Goal: Task Accomplishment & Management: Complete application form

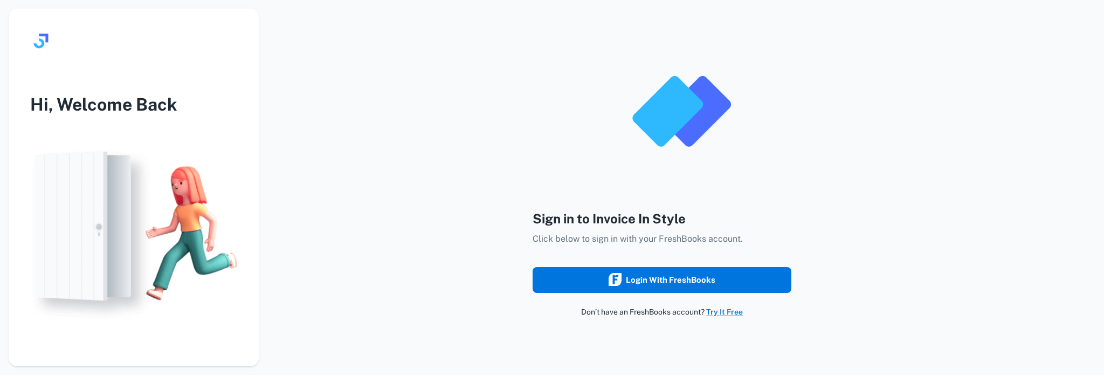
click at [632, 277] on div "Login with FreshBooks" at bounding box center [662, 280] width 107 height 14
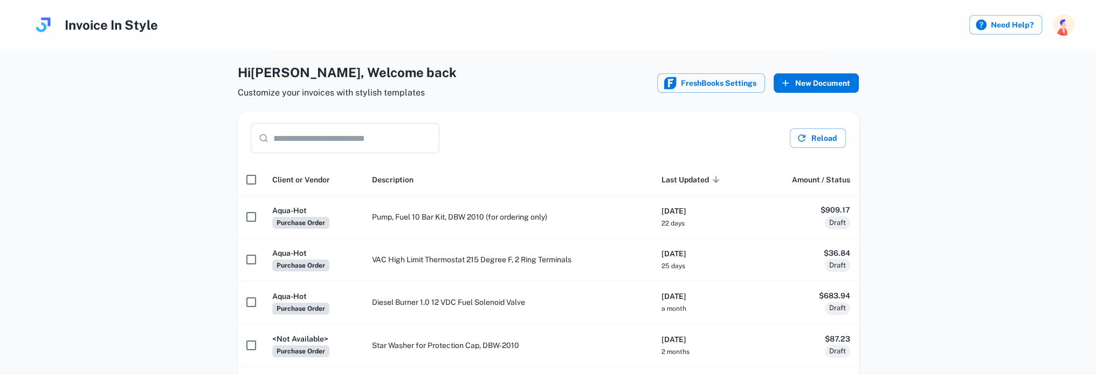
click at [826, 84] on button "New Document" at bounding box center [815, 82] width 85 height 19
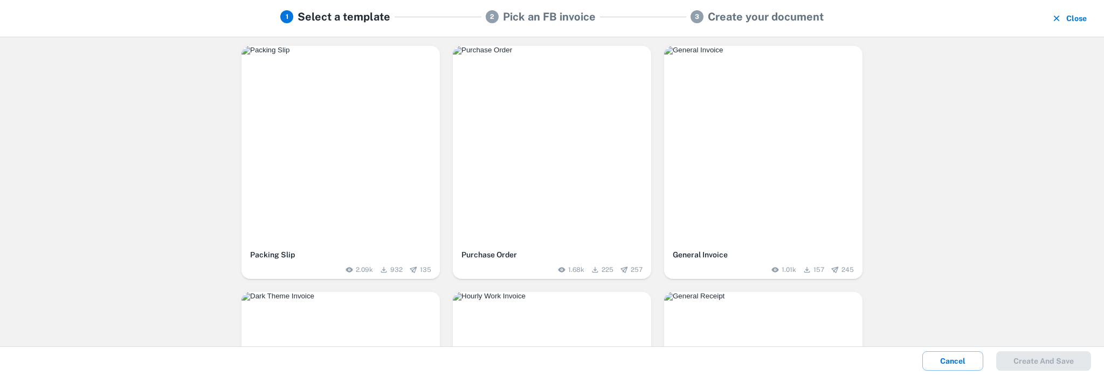
click at [535, 54] on img "button" at bounding box center [552, 50] width 198 height 9
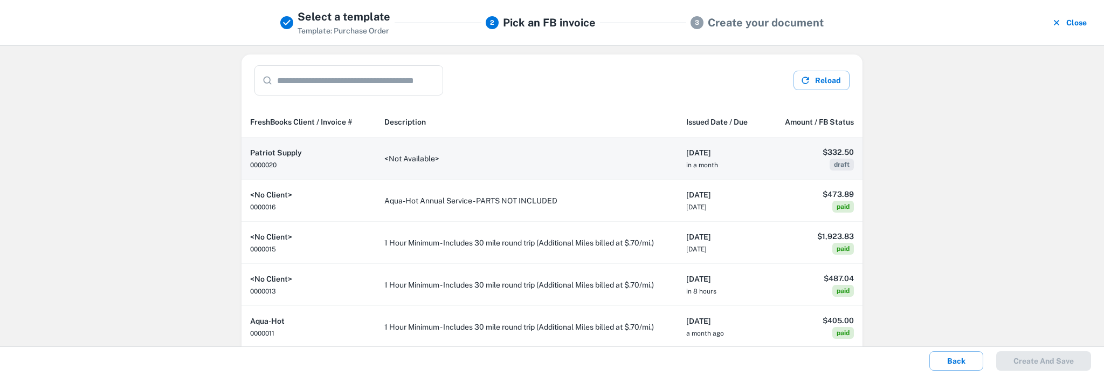
click at [405, 161] on td "<Not Available>" at bounding box center [527, 158] width 302 height 42
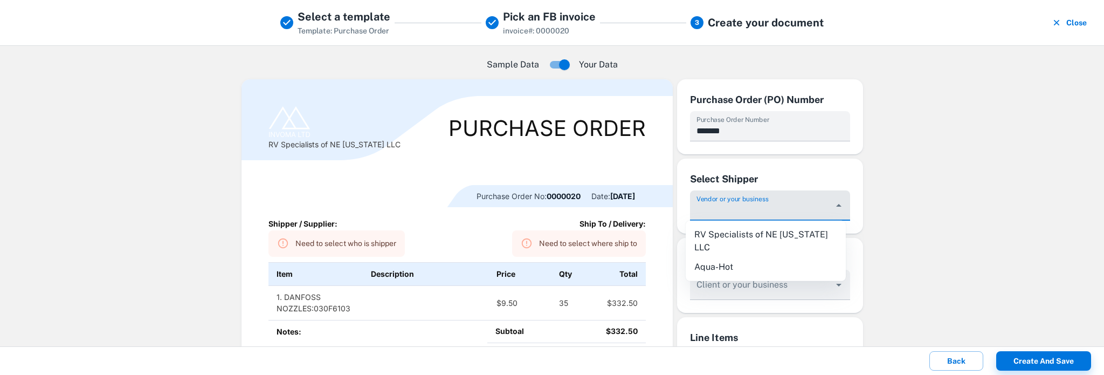
click at [746, 211] on input "Vendor or your business" at bounding box center [761, 211] width 135 height 20
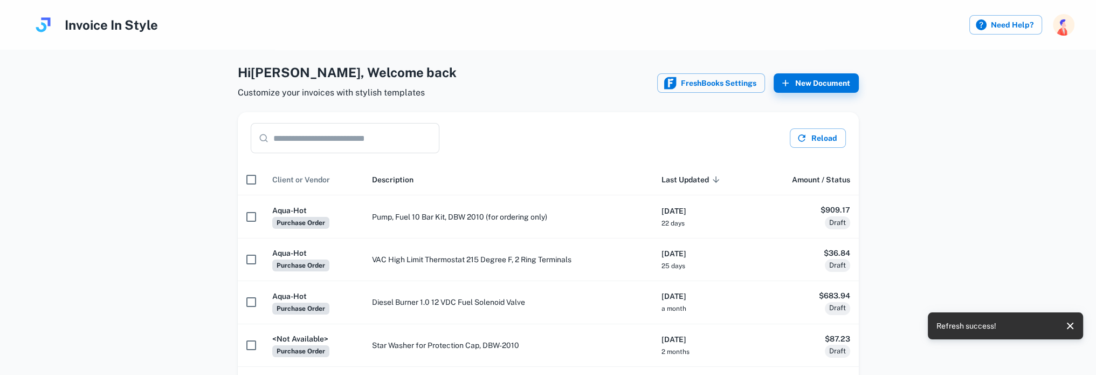
click at [295, 181] on span "Client or Vendor" at bounding box center [301, 179] width 58 height 13
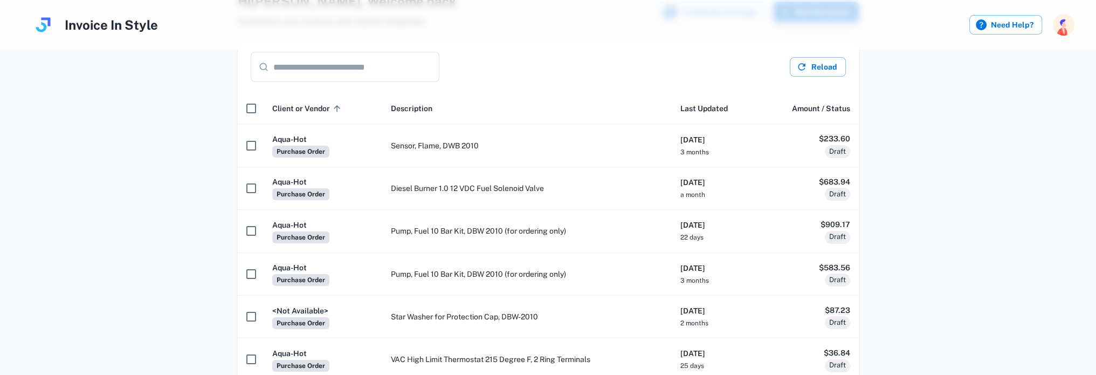
scroll to position [72, 0]
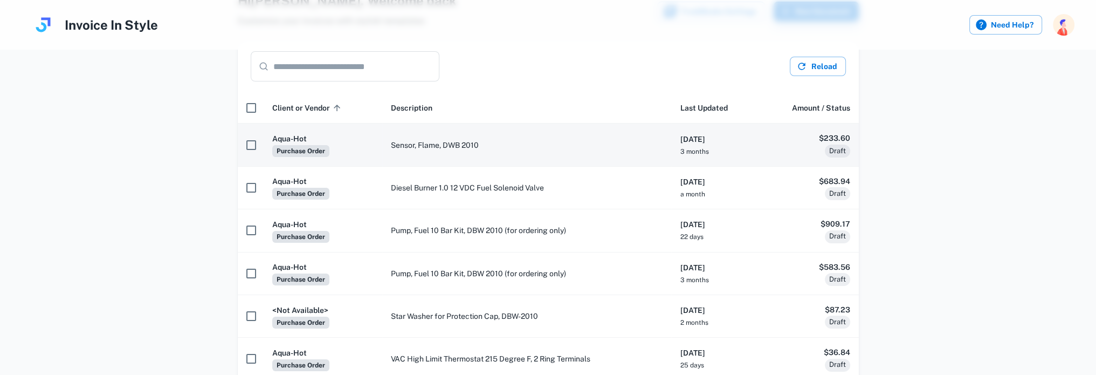
click at [293, 141] on h6 "Aqua-Hot" at bounding box center [322, 139] width 101 height 12
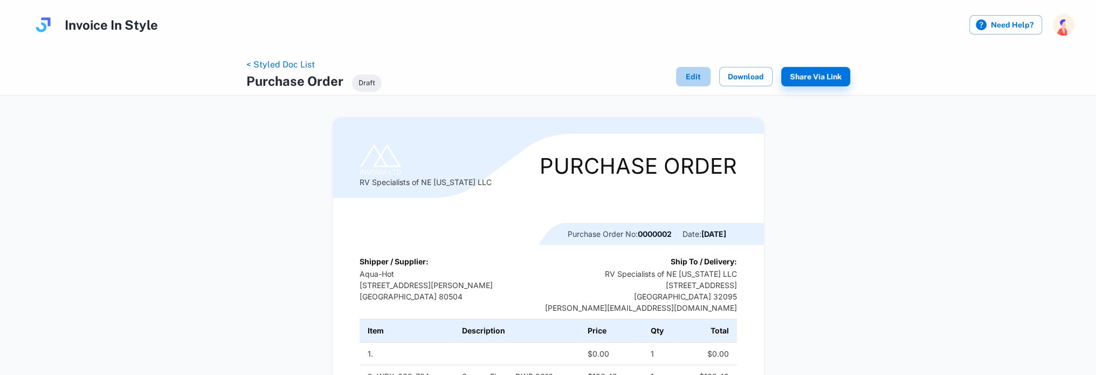
click at [701, 74] on button "Edit" at bounding box center [693, 76] width 34 height 19
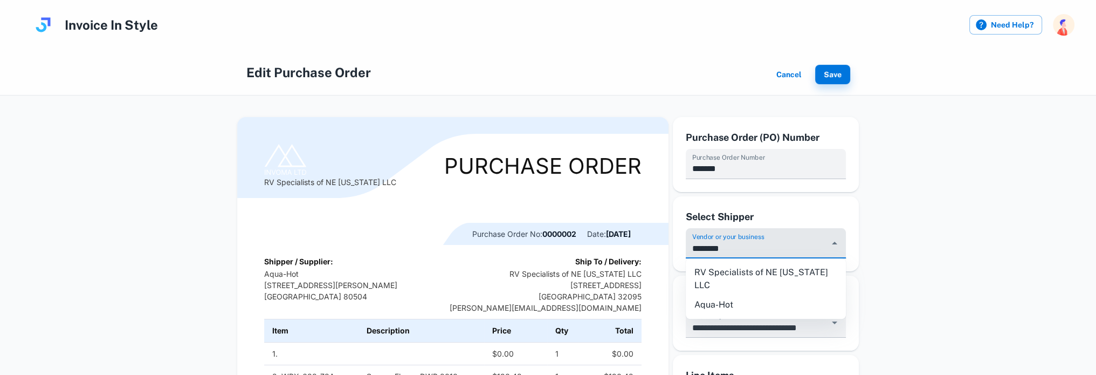
click at [775, 257] on input "********" at bounding box center [757, 248] width 135 height 20
click at [297, 286] on p "Aqua-Hot 7755 Miller Drive United States 80504" at bounding box center [330, 285] width 133 height 34
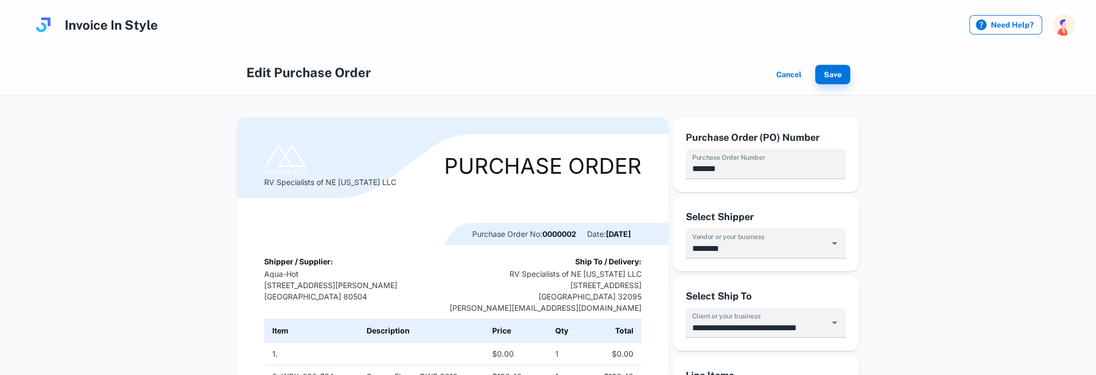
click at [1018, 25] on label "Need Help?" at bounding box center [1005, 24] width 73 height 19
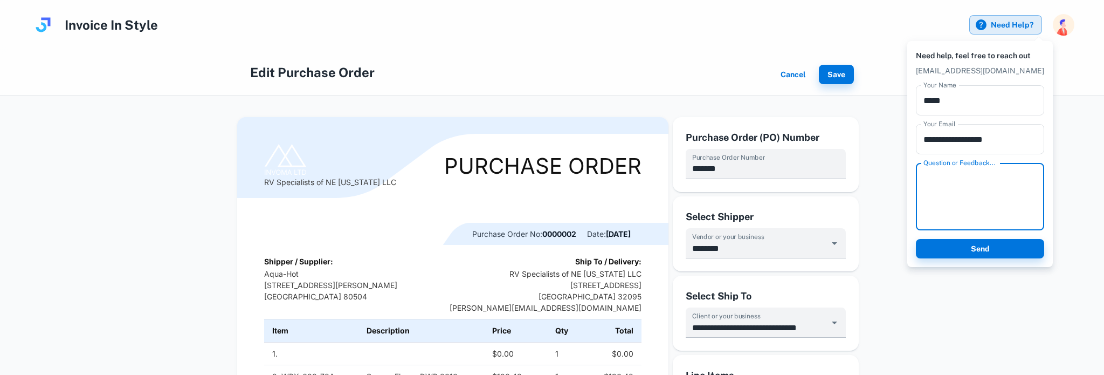
click at [944, 176] on textarea "Question or Feedback..." at bounding box center [979, 197] width 113 height 50
type textarea "**********"
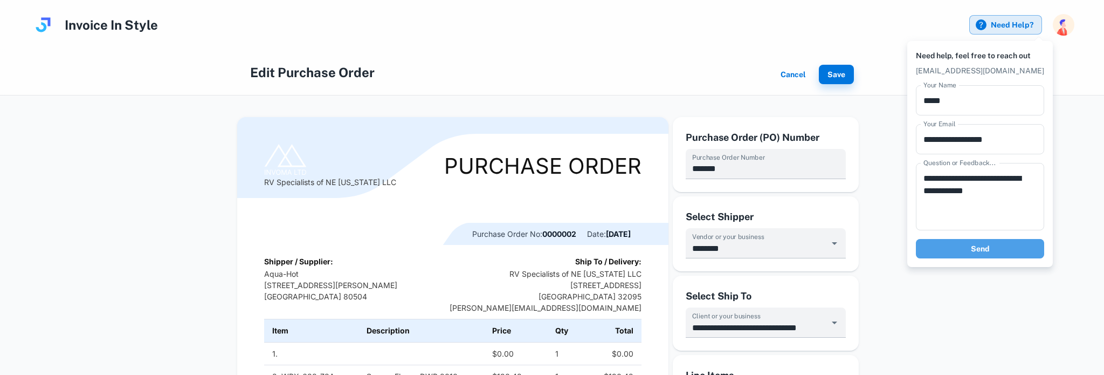
click at [983, 246] on button "Send" at bounding box center [980, 248] width 128 height 19
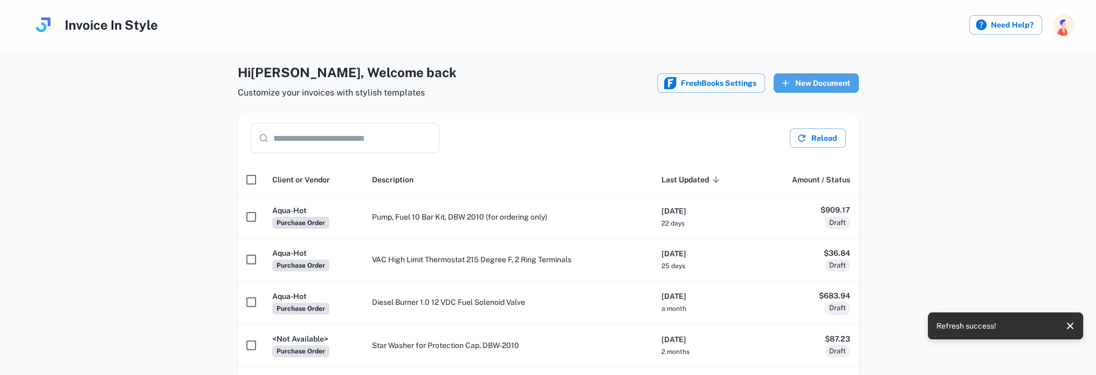
click at [808, 81] on button "New Document" at bounding box center [815, 82] width 85 height 19
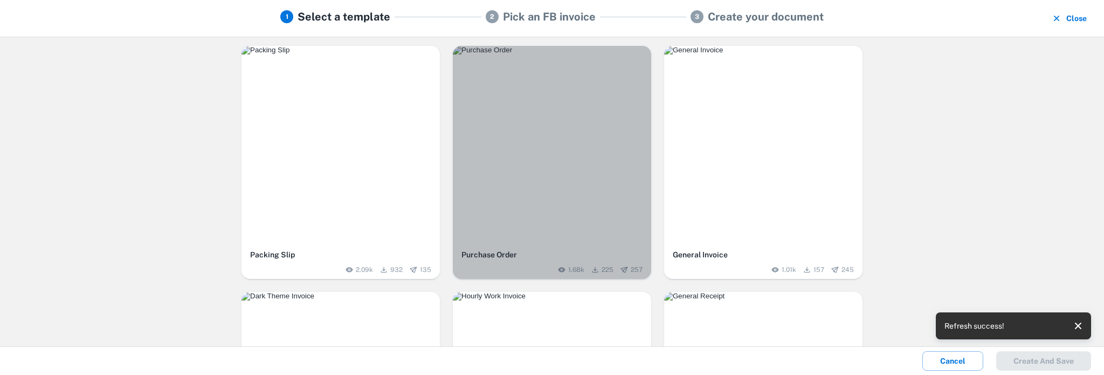
click at [574, 54] on img "button" at bounding box center [552, 50] width 198 height 9
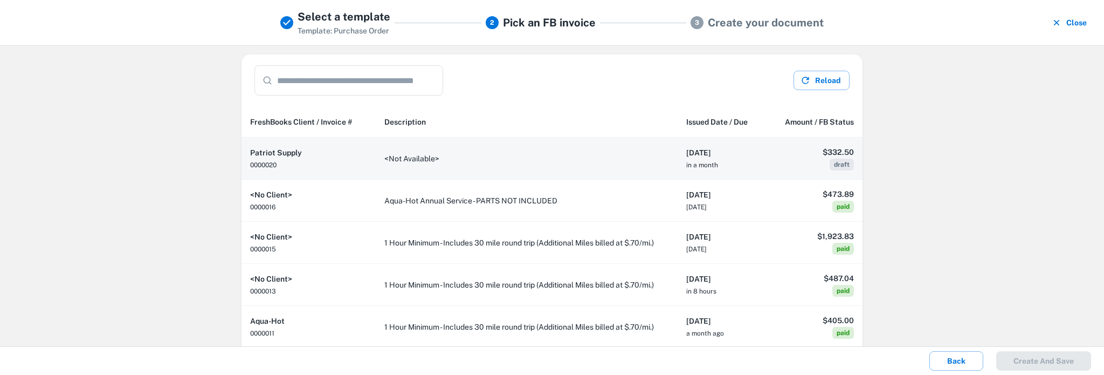
click at [441, 157] on td "<Not Available>" at bounding box center [527, 158] width 302 height 42
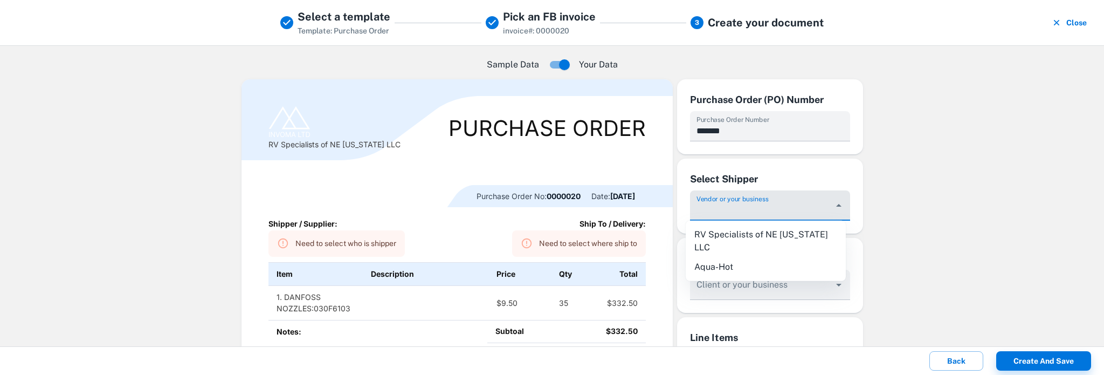
click at [746, 201] on div "Vendor or your business" at bounding box center [770, 205] width 160 height 30
click at [749, 204] on input "Vendor or your business" at bounding box center [761, 211] width 135 height 20
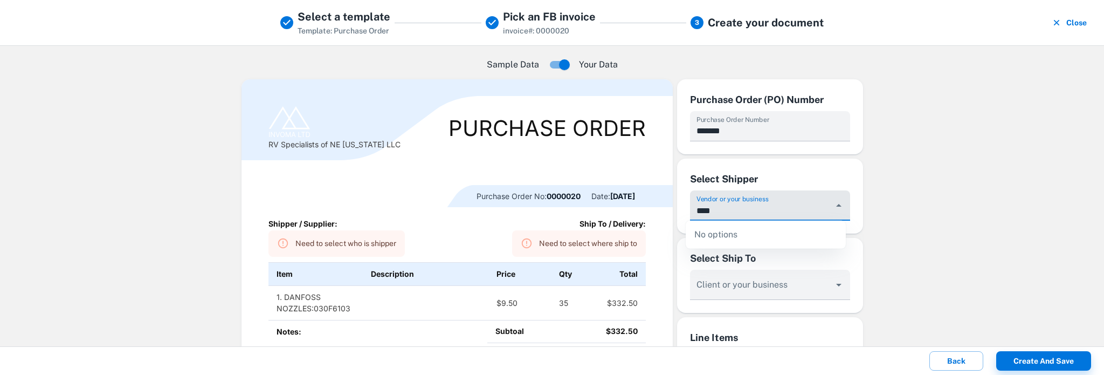
type input "****"
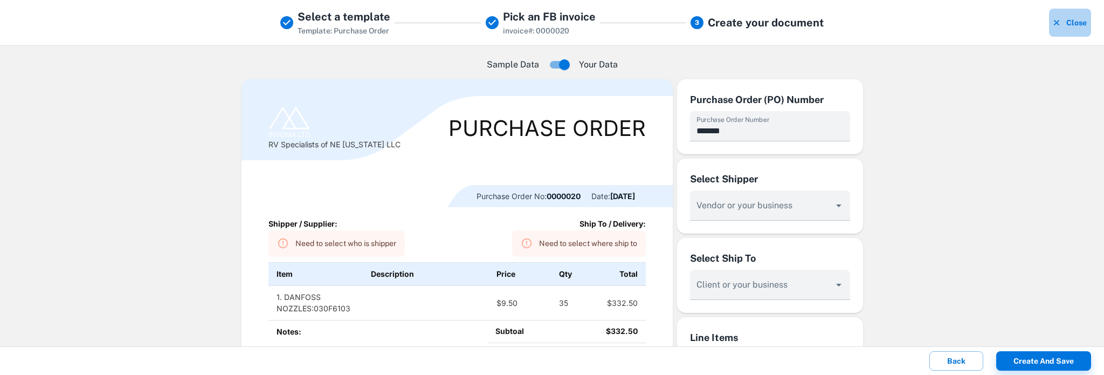
click at [1063, 23] on button "Close" at bounding box center [1070, 23] width 42 height 28
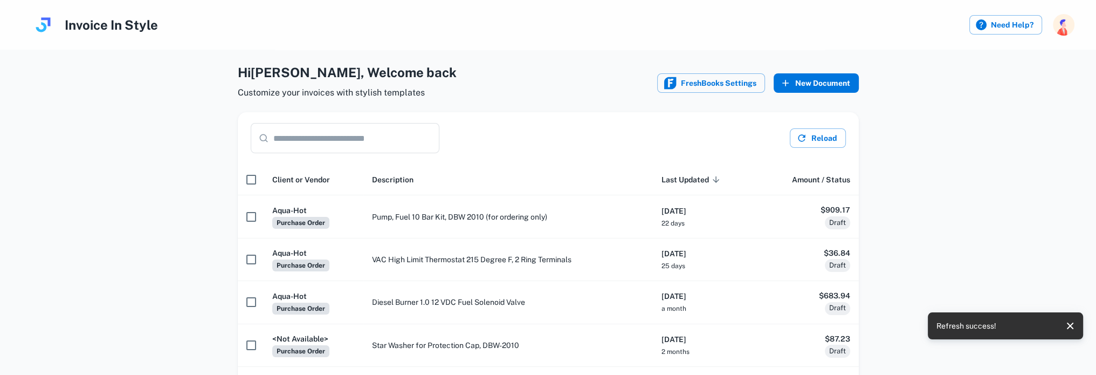
click at [809, 81] on button "New Document" at bounding box center [815, 82] width 85 height 19
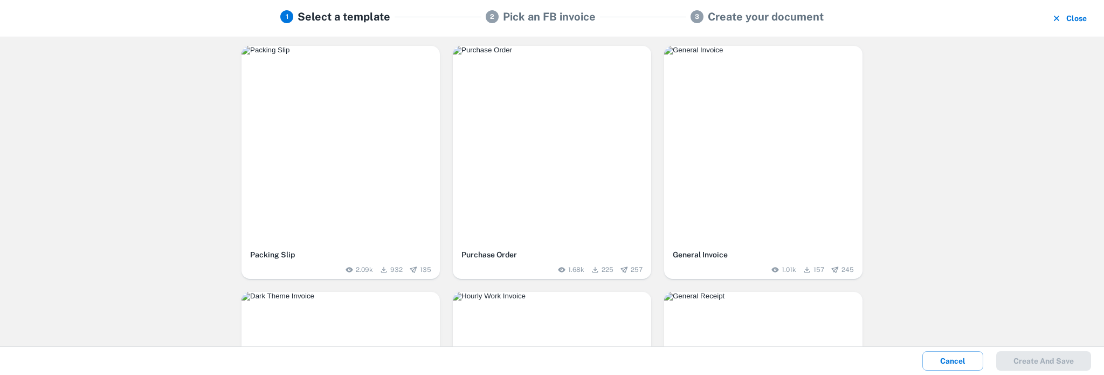
click at [566, 54] on img "button" at bounding box center [552, 50] width 198 height 9
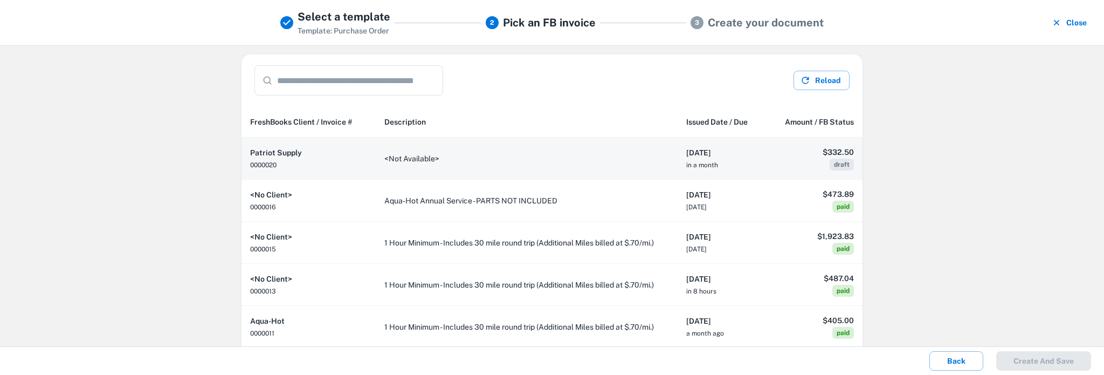
click at [404, 157] on td "<Not Available>" at bounding box center [527, 158] width 302 height 42
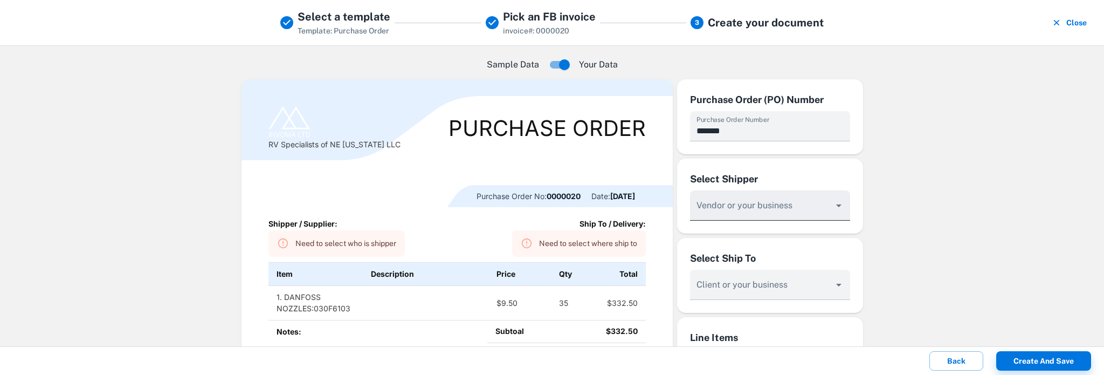
click at [763, 211] on input "Vendor or your business" at bounding box center [761, 211] width 135 height 20
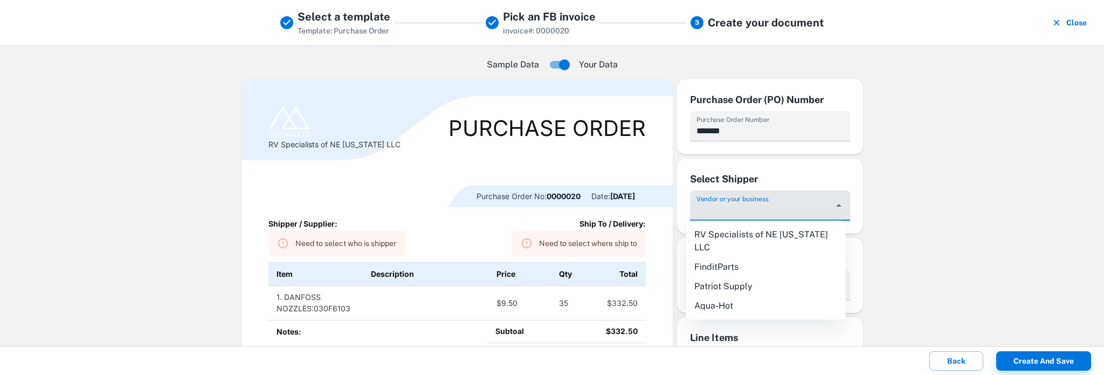
click at [718, 277] on li "Patriot Supply" at bounding box center [766, 286] width 160 height 19
type input "**********"
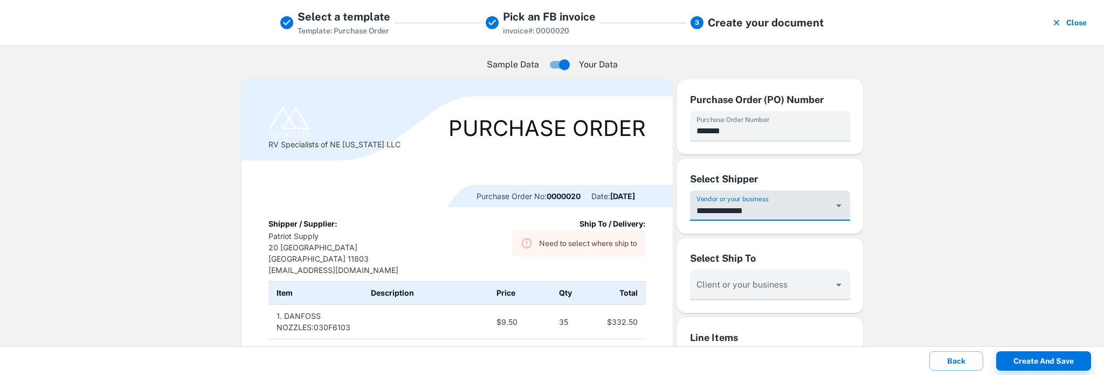
click at [556, 244] on div "Need to select where ship to" at bounding box center [588, 243] width 98 height 20
click at [722, 220] on input "Vendor or your business" at bounding box center [761, 211] width 135 height 20
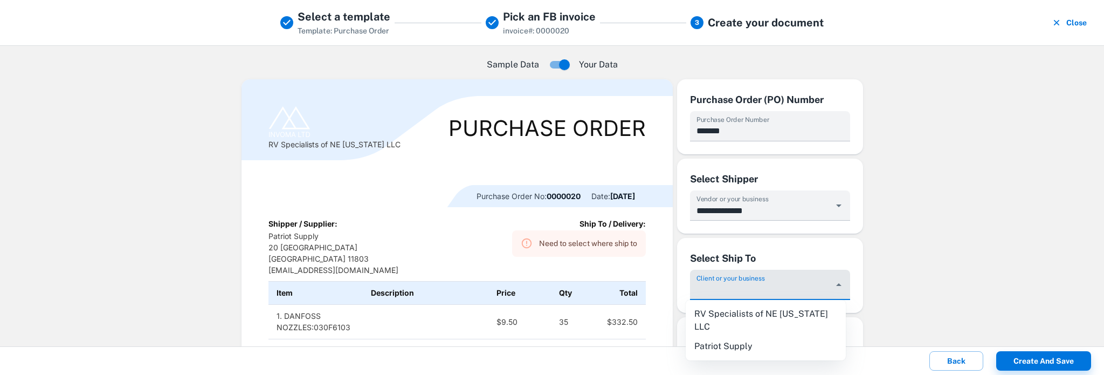
click at [720, 310] on li "RV Specialists of NE [US_STATE] LLC" at bounding box center [766, 320] width 160 height 32
type input "**********"
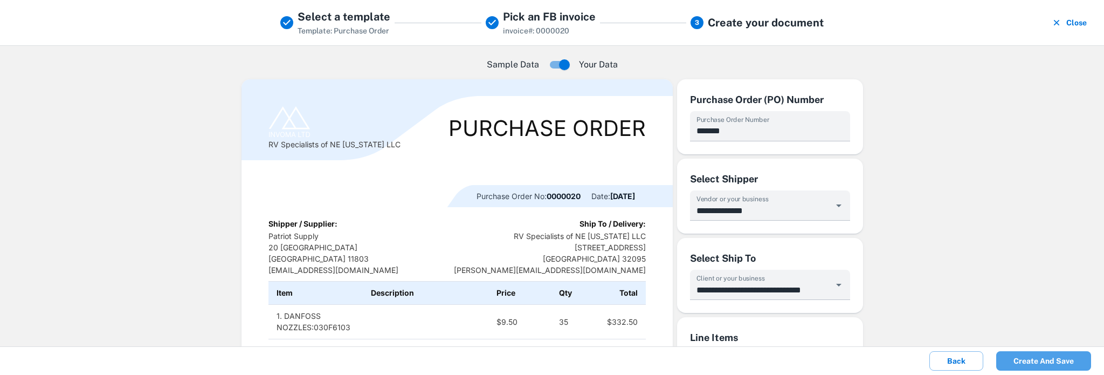
click at [1029, 364] on button "Create and save" at bounding box center [1043, 360] width 95 height 19
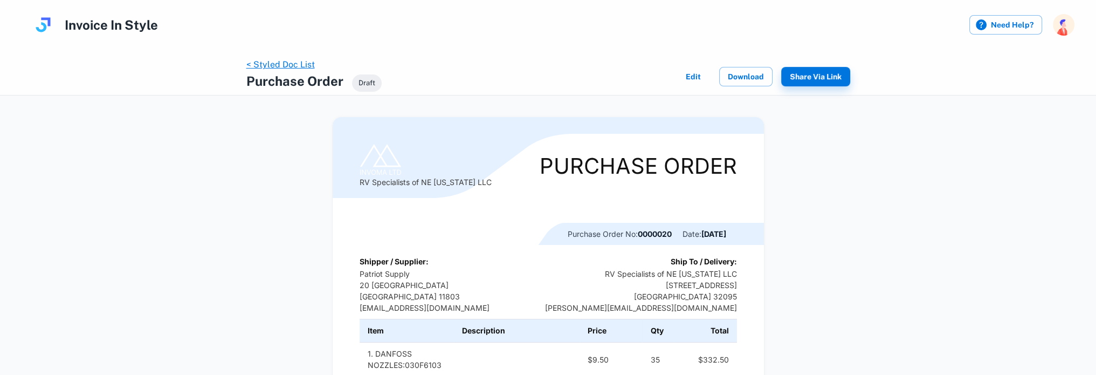
click at [278, 60] on link "< Styled Doc List" at bounding box center [280, 64] width 68 height 10
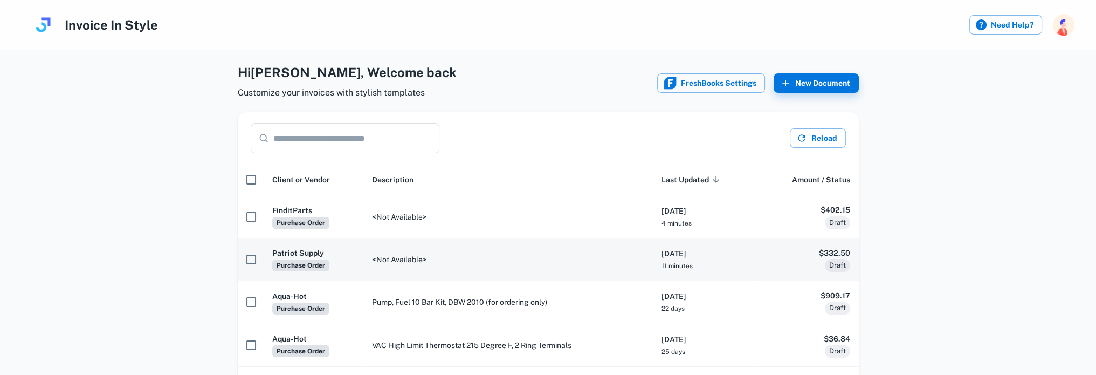
click at [334, 260] on th "Patriot Supply Purchase Order" at bounding box center [314, 259] width 100 height 43
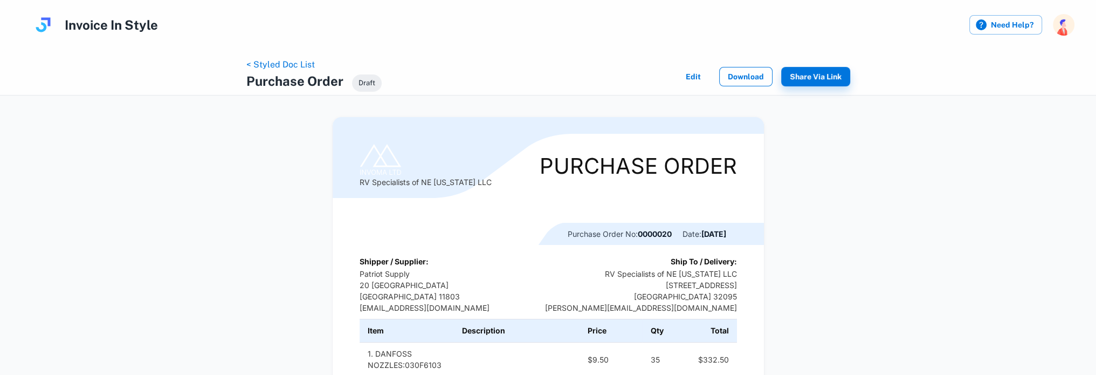
click at [745, 78] on button "Download" at bounding box center [745, 76] width 53 height 19
click at [739, 79] on button "Download" at bounding box center [745, 76] width 53 height 19
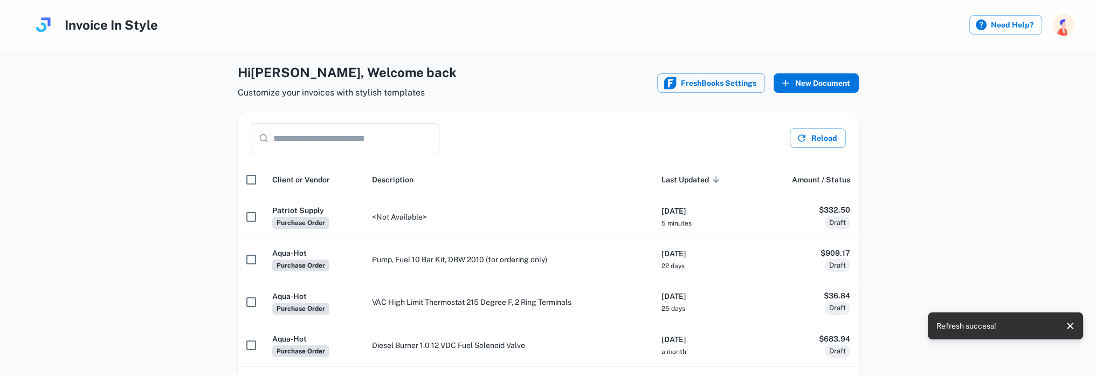
click at [813, 88] on button "New Document" at bounding box center [815, 82] width 85 height 19
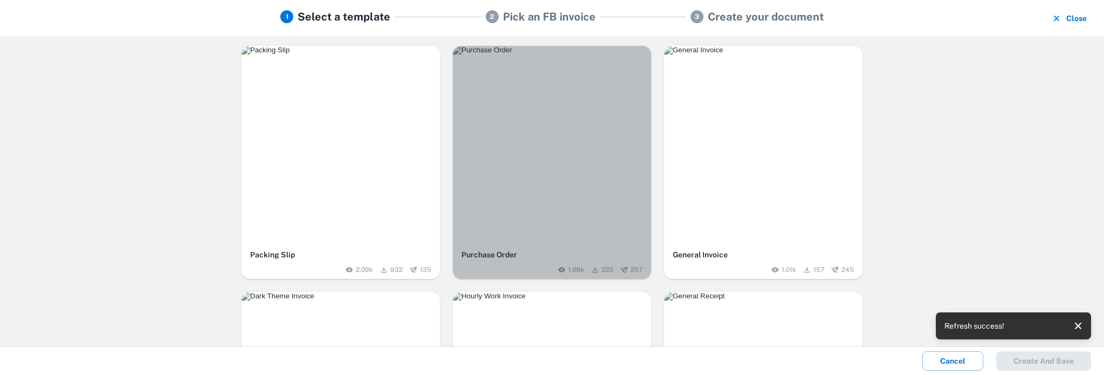
click at [489, 54] on img "button" at bounding box center [552, 50] width 198 height 9
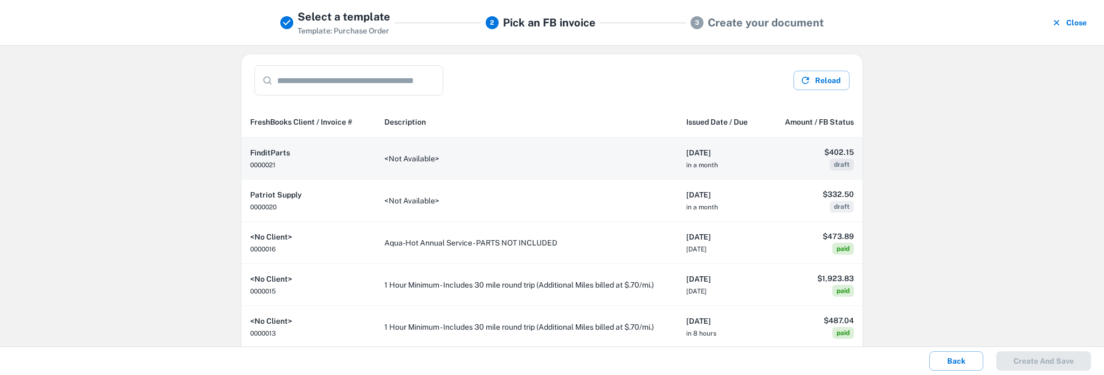
click at [386, 161] on td "<Not Available>" at bounding box center [527, 158] width 302 height 42
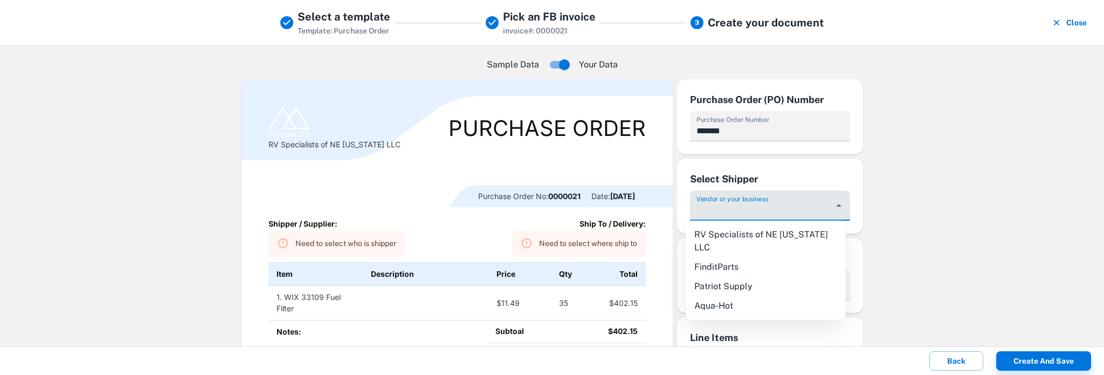
click at [783, 210] on input "Vendor or your business" at bounding box center [761, 211] width 135 height 20
click at [729, 257] on li "FinditParts" at bounding box center [766, 266] width 160 height 19
type input "**********"
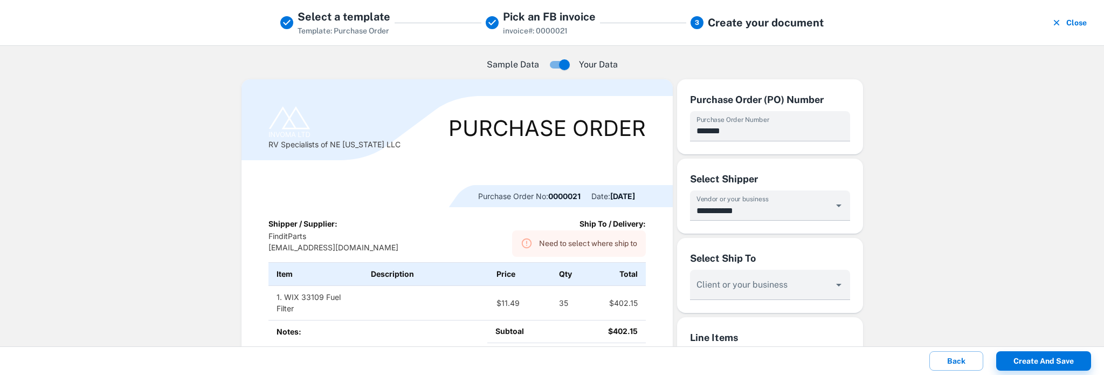
click at [584, 246] on div "Need to select where ship to" at bounding box center [588, 243] width 98 height 20
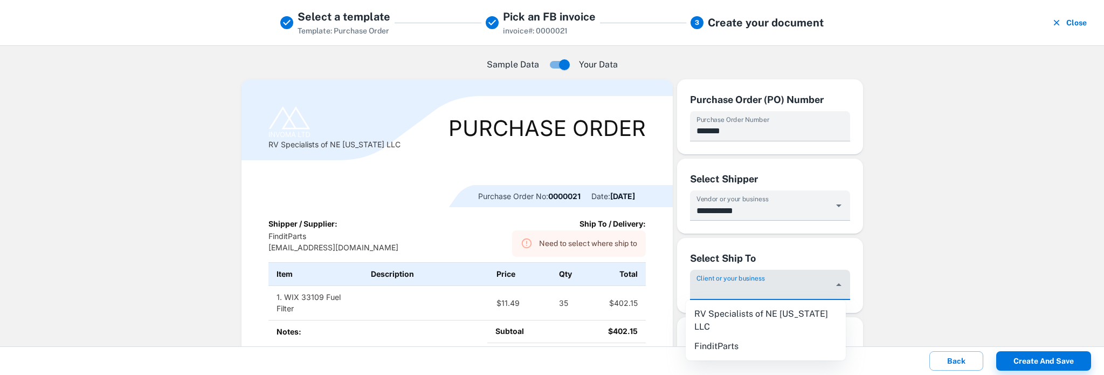
click at [724, 290] on input "Vendor or your business" at bounding box center [761, 290] width 135 height 20
click at [725, 313] on li "RV Specialists of NE [US_STATE] LLC" at bounding box center [766, 320] width 160 height 32
type input "**********"
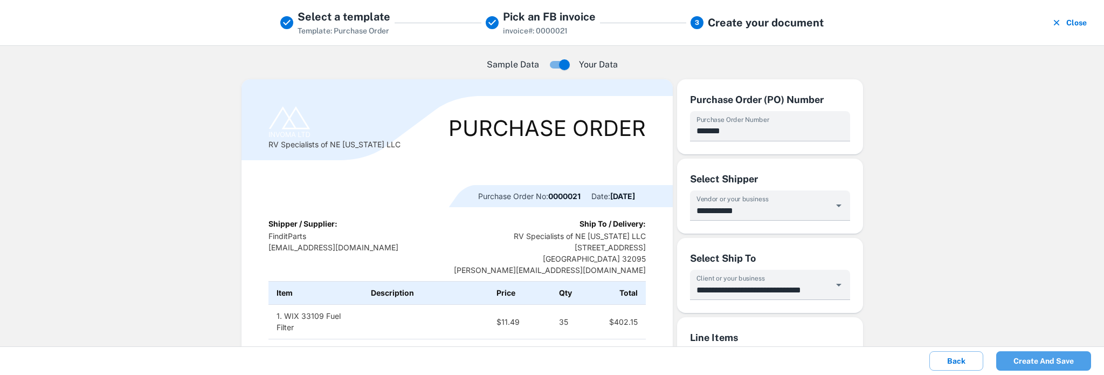
click at [1034, 363] on button "Create and save" at bounding box center [1043, 360] width 95 height 19
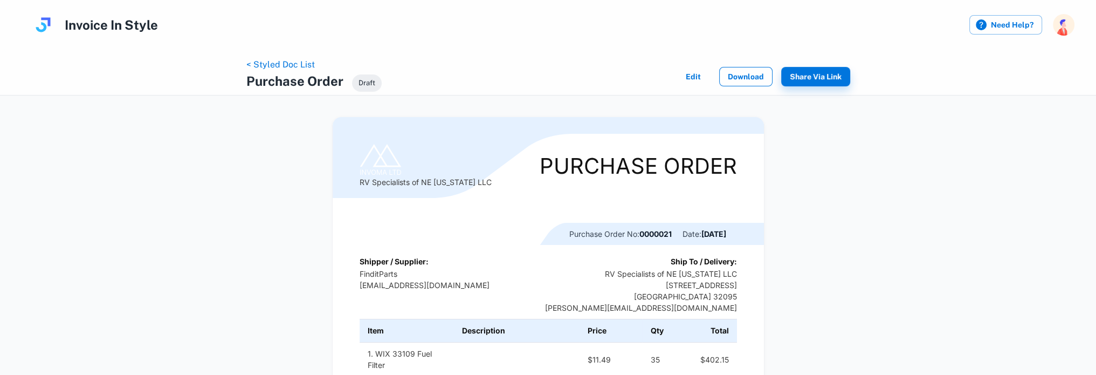
click at [755, 79] on button "Download" at bounding box center [745, 76] width 53 height 19
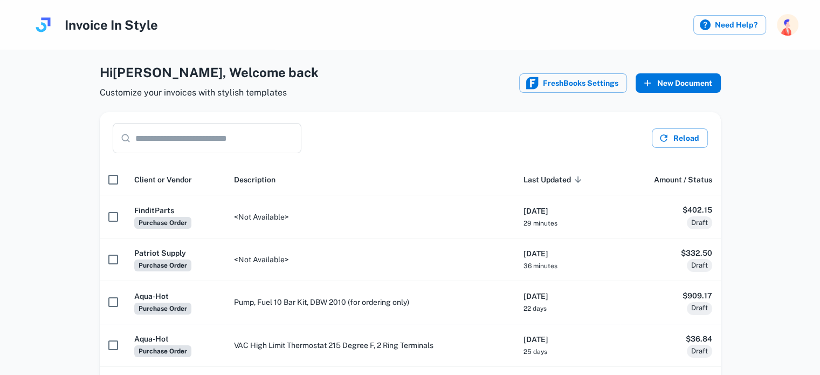
click at [677, 85] on button "New Document" at bounding box center [677, 82] width 85 height 19
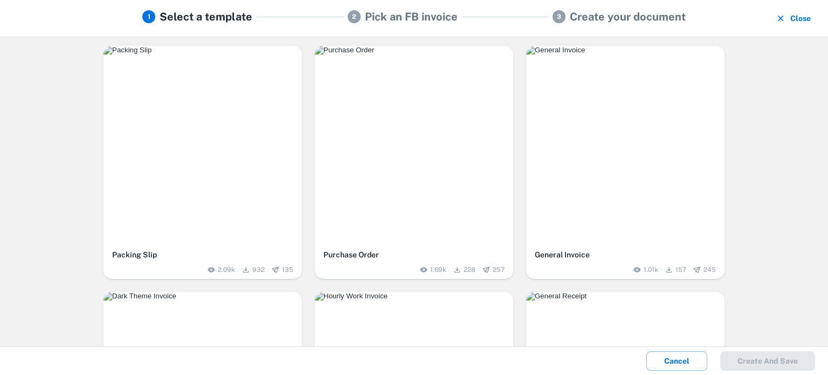
click at [386, 54] on img "button" at bounding box center [414, 50] width 198 height 9
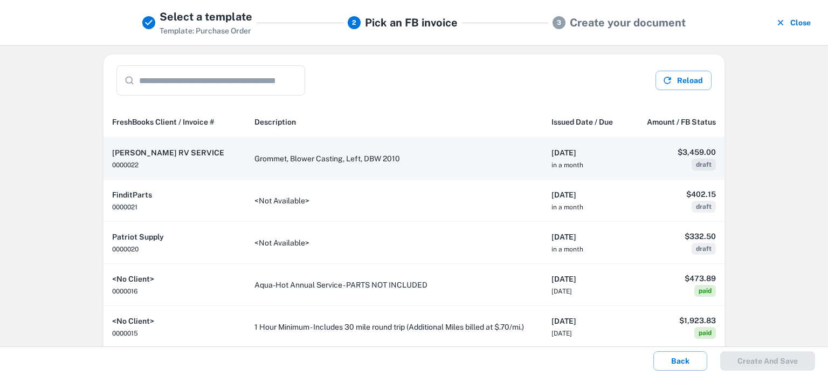
click at [263, 158] on td "Grommet, Blower Casting, Left, DBW 2010" at bounding box center [394, 158] width 297 height 42
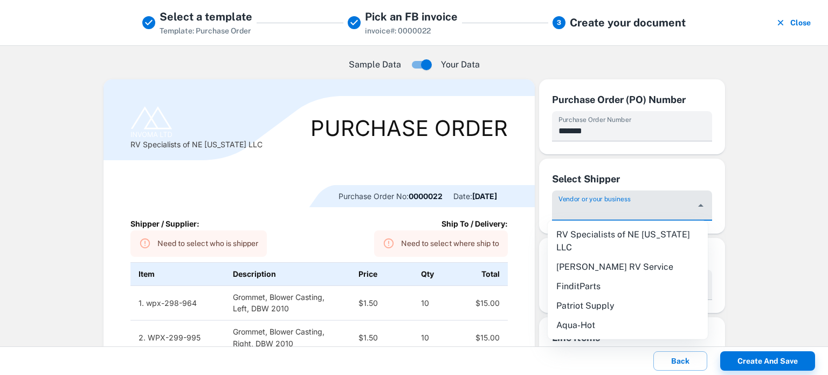
click at [596, 213] on input "Vendor or your business" at bounding box center [623, 211] width 135 height 20
click at [582, 257] on li "[PERSON_NAME] RV Service" at bounding box center [628, 266] width 160 height 19
type input "**********"
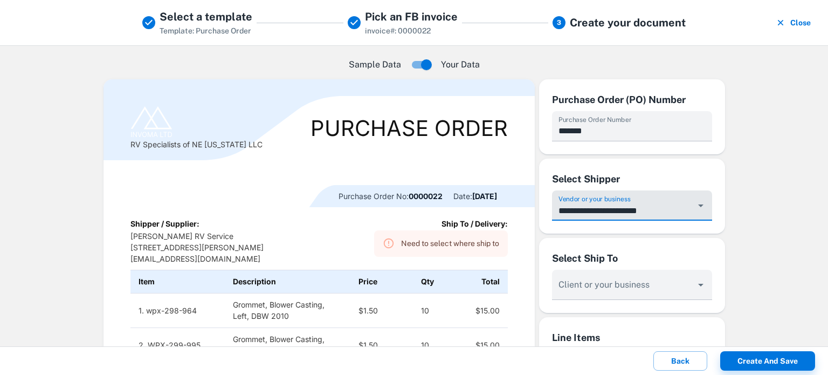
click at [420, 247] on div "Need to select where ship to" at bounding box center [450, 243] width 98 height 20
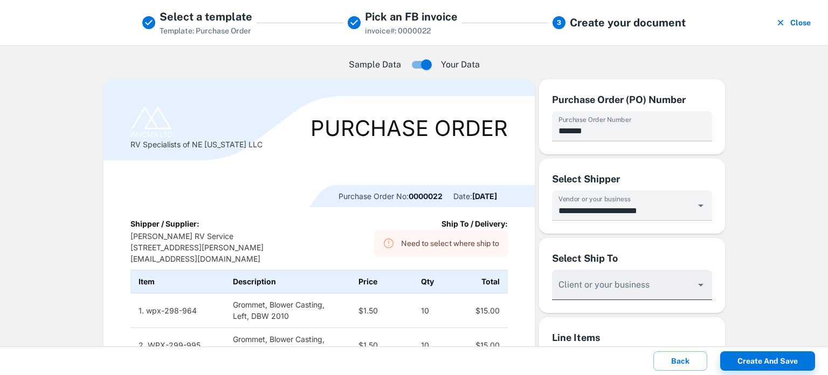
click at [586, 220] on input "Vendor or your business" at bounding box center [623, 211] width 135 height 20
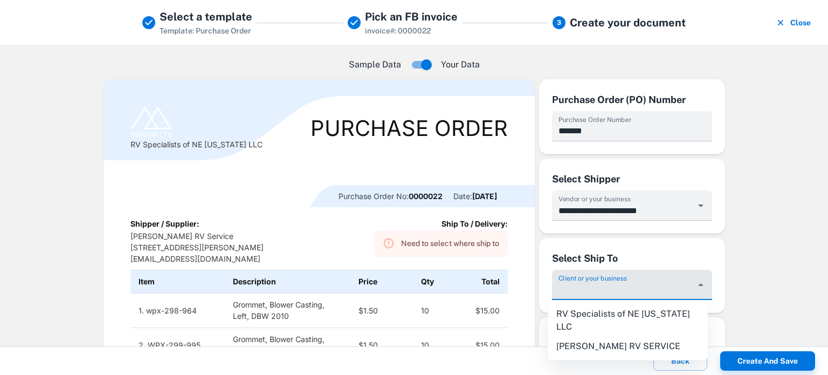
click at [596, 314] on li "RV Specialists of NE [US_STATE] LLC" at bounding box center [628, 320] width 160 height 32
type input "**********"
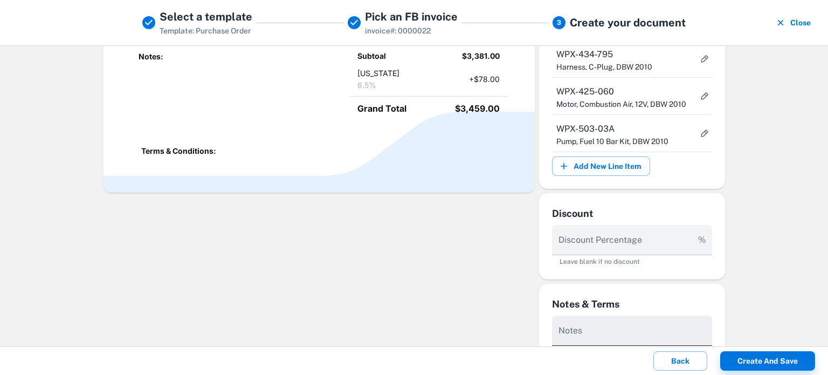
scroll to position [593, 0]
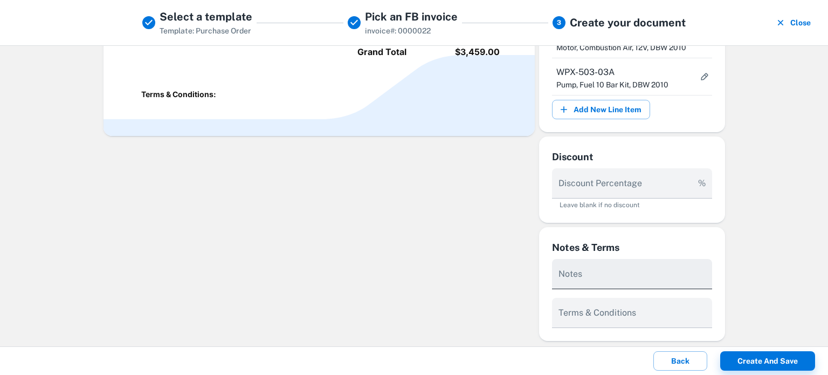
click at [594, 275] on textarea "Notes" at bounding box center [631, 278] width 147 height 12
type textarea "*"
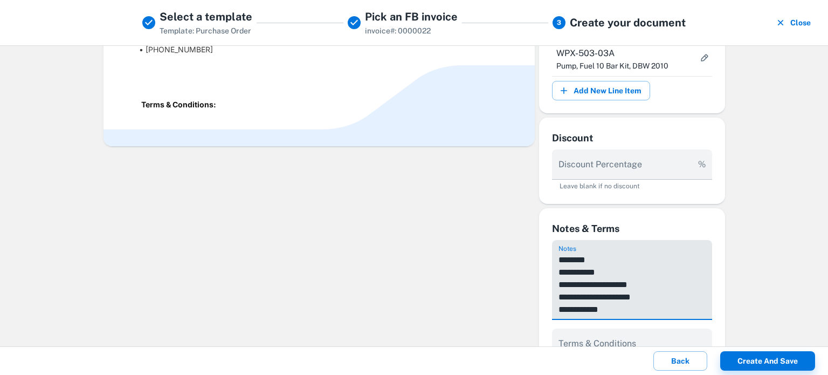
scroll to position [644, 0]
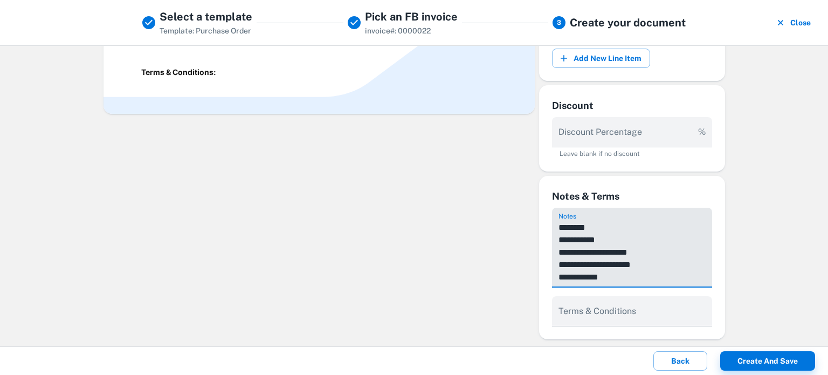
type textarea "**********"
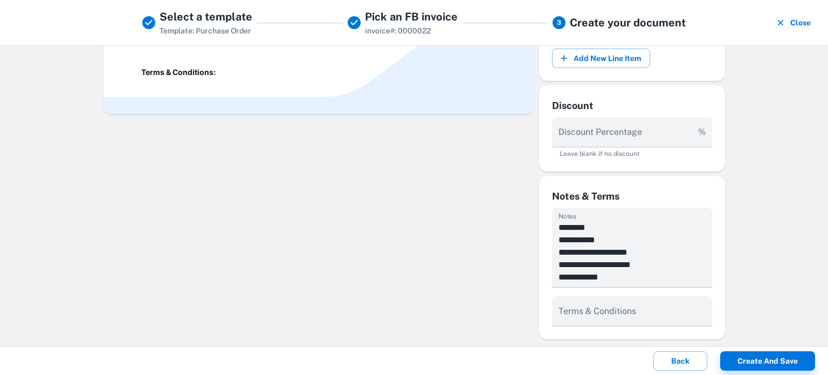
click at [761, 360] on button "Create and save" at bounding box center [767, 360] width 95 height 19
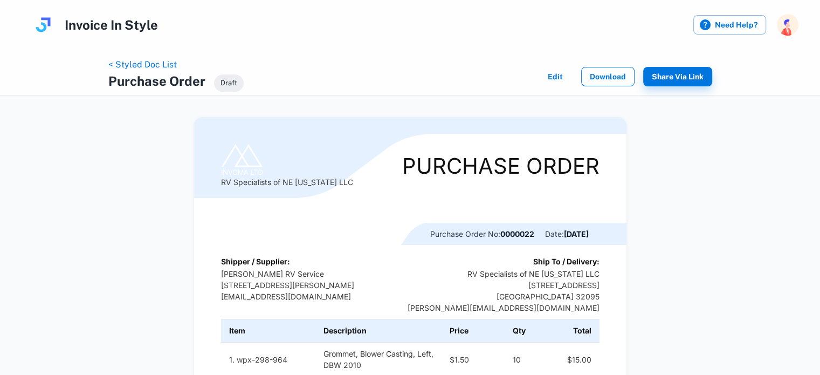
click at [601, 79] on button "Download" at bounding box center [607, 76] width 53 height 19
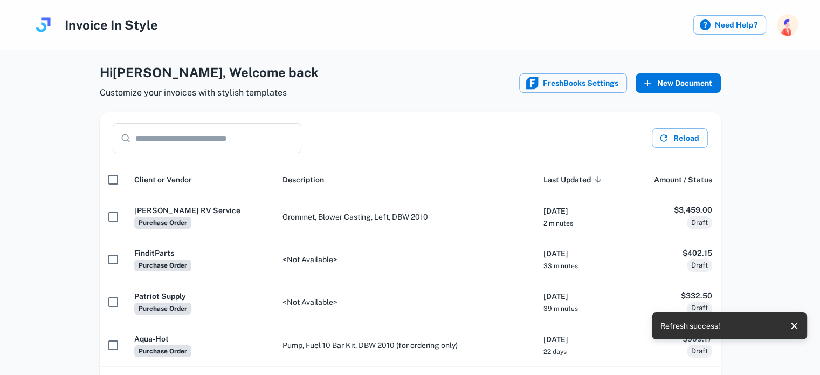
click at [665, 84] on button "New Document" at bounding box center [677, 82] width 85 height 19
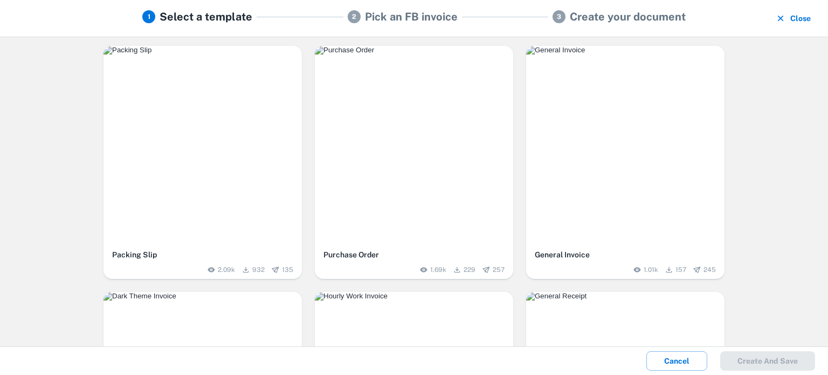
click at [341, 54] on img "button" at bounding box center [414, 50] width 198 height 9
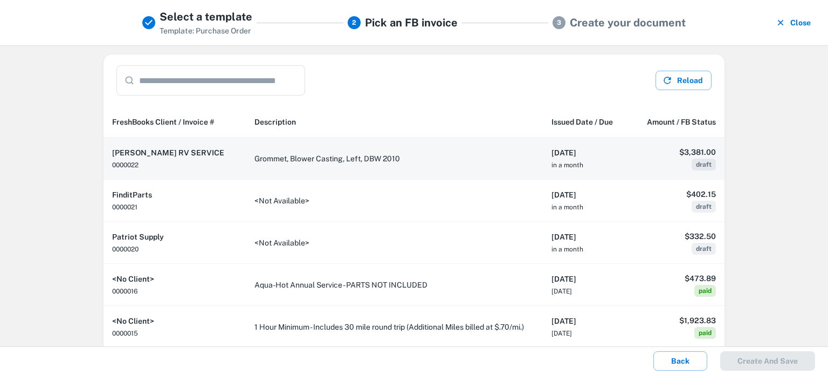
click at [295, 160] on td "Grommet, Blower Casting, Left, DBW 2010" at bounding box center [394, 158] width 297 height 42
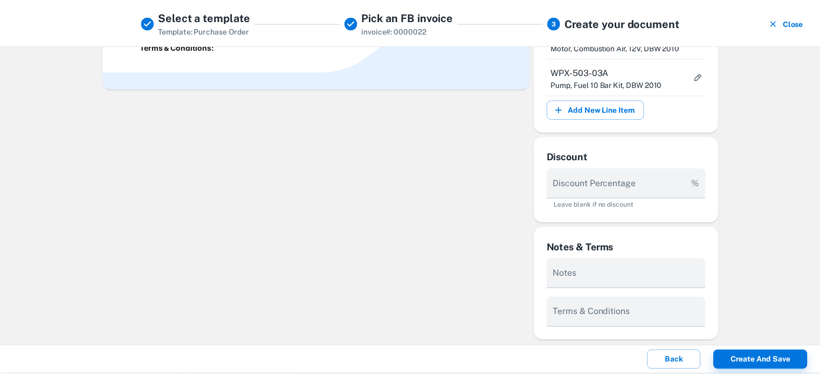
scroll to position [595, 0]
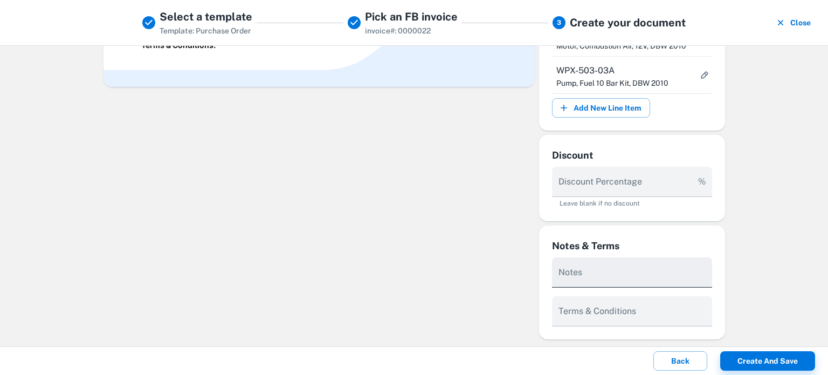
click at [585, 275] on textarea "Notes" at bounding box center [631, 277] width 147 height 12
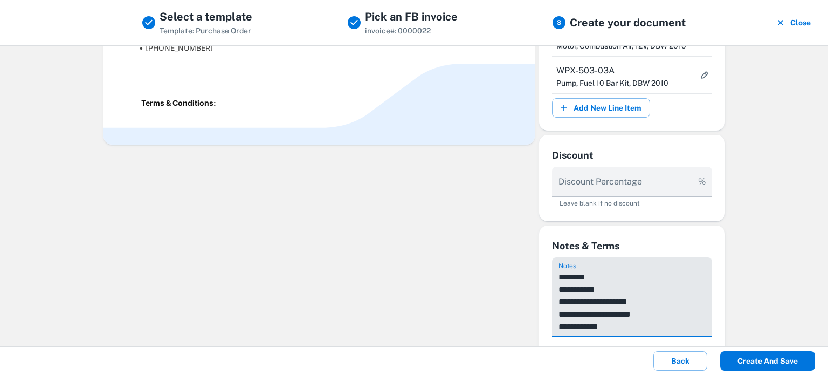
type textarea "**********"
click at [767, 360] on button "Create and save" at bounding box center [767, 360] width 95 height 19
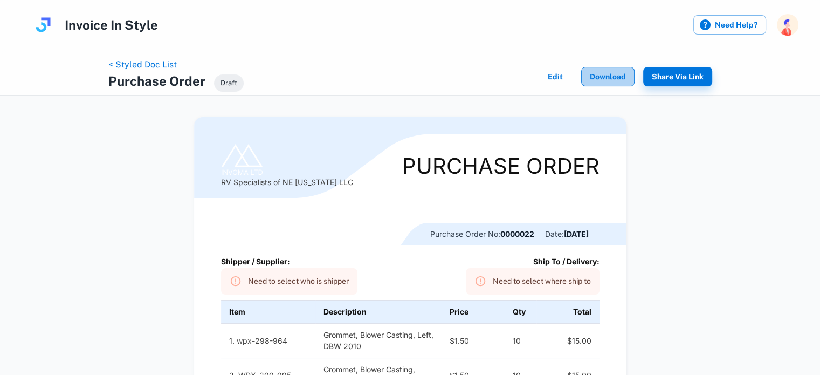
click at [602, 79] on button "Download" at bounding box center [607, 76] width 53 height 19
click at [558, 77] on button "Edit" at bounding box center [555, 76] width 34 height 19
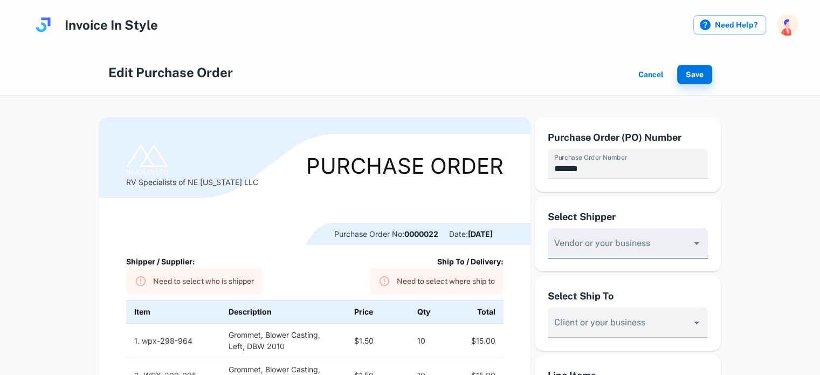
click at [590, 246] on input "Vendor or your business" at bounding box center [619, 248] width 135 height 20
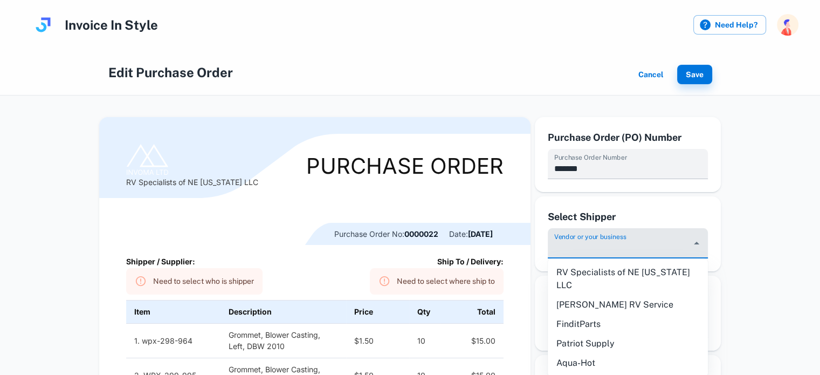
click at [589, 295] on li "[PERSON_NAME] RV Service" at bounding box center [628, 304] width 160 height 19
type input "**********"
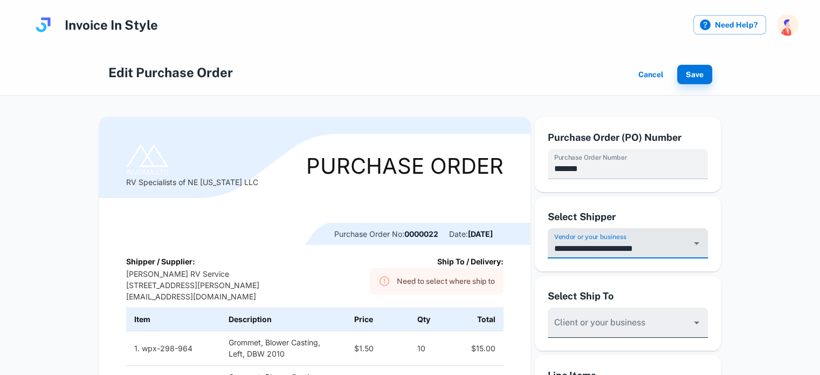
click at [605, 258] on input "Vendor or your business" at bounding box center [619, 248] width 135 height 20
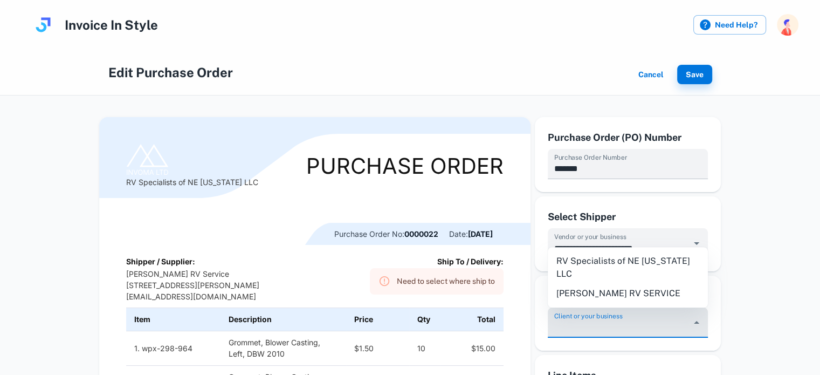
click at [593, 270] on li "RV Specialists of NE [US_STATE] LLC" at bounding box center [628, 267] width 160 height 32
type input "**********"
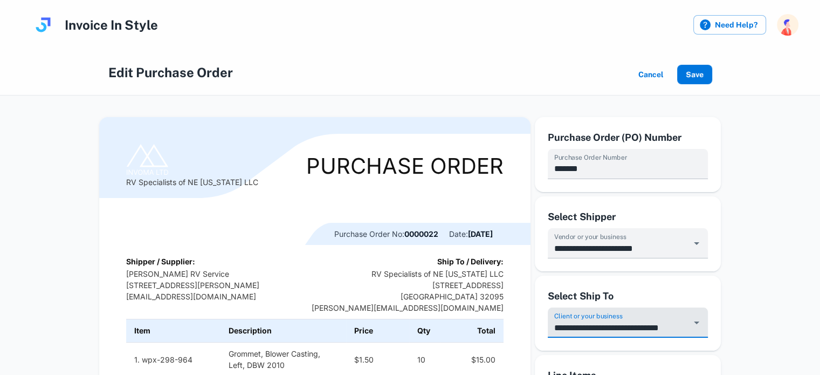
click at [692, 75] on button "Save" at bounding box center [694, 74] width 35 height 19
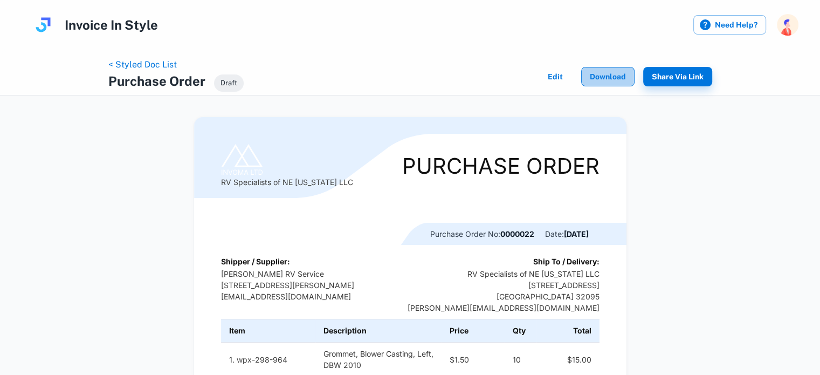
click at [611, 77] on button "Download" at bounding box center [607, 76] width 53 height 19
